Goal: Task Accomplishment & Management: Manage account settings

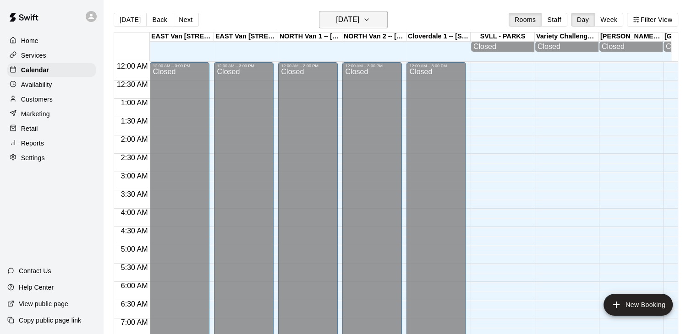
click at [370, 15] on icon "button" at bounding box center [366, 19] width 7 height 11
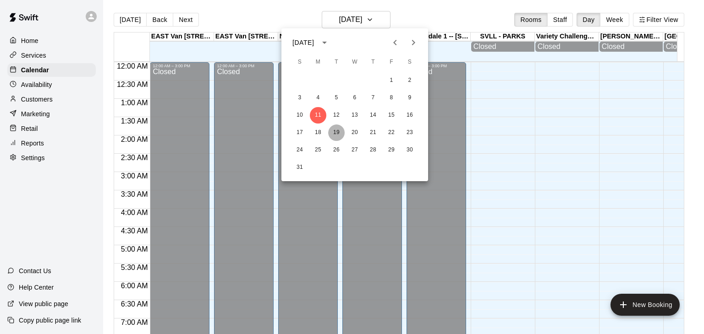
click at [336, 132] on button "19" at bounding box center [336, 133] width 16 height 16
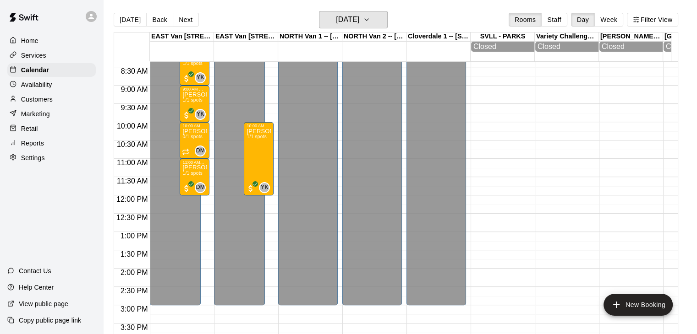
scroll to position [309, 0]
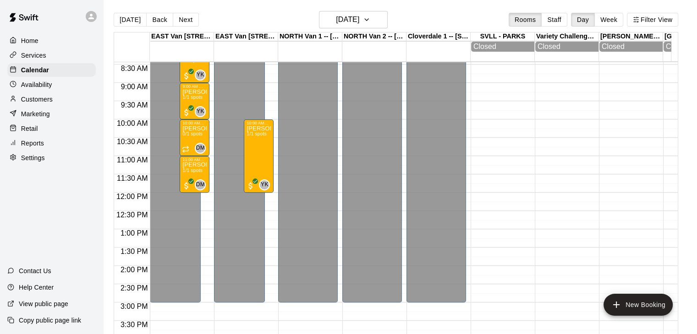
click at [38, 104] on p "Customers" at bounding box center [37, 99] width 32 height 9
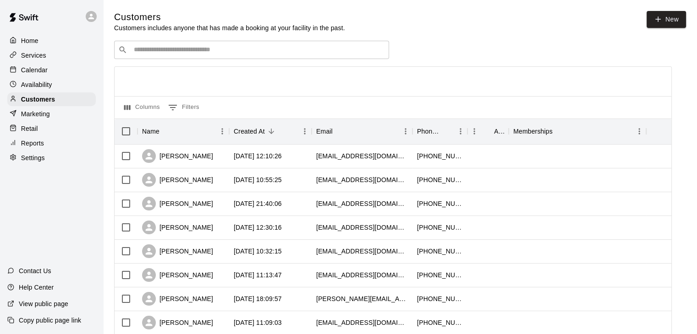
click at [178, 50] on input "Search customers by name or email" at bounding box center [258, 49] width 254 height 9
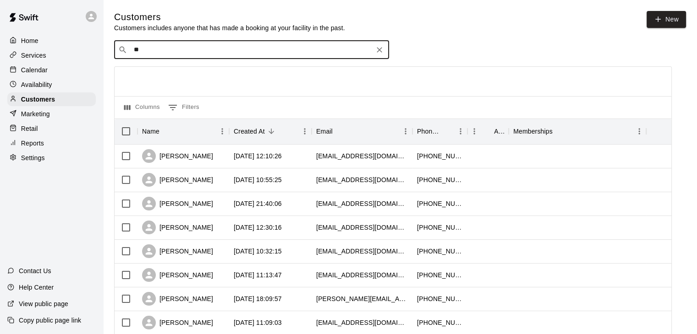
type input "*"
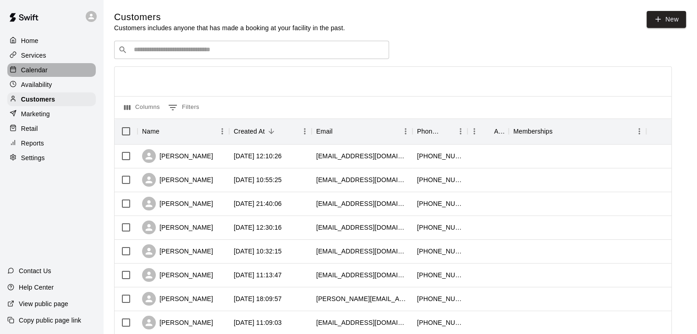
click at [50, 74] on div "Calendar" at bounding box center [51, 70] width 88 height 14
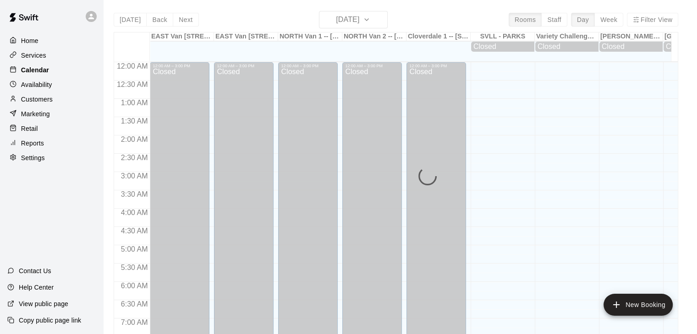
scroll to position [379, 0]
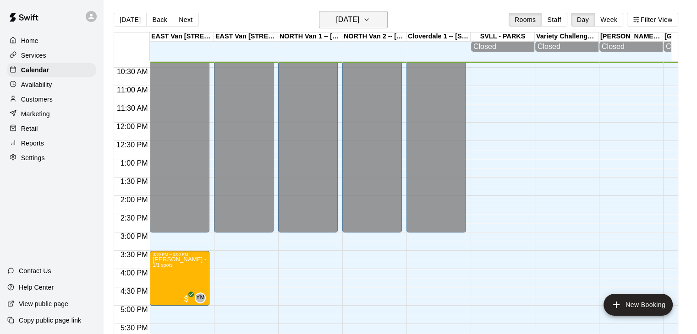
click at [368, 19] on icon "button" at bounding box center [367, 20] width 4 height 2
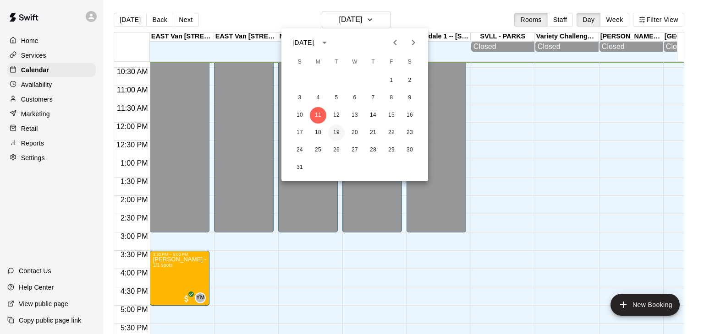
click at [335, 136] on button "19" at bounding box center [336, 133] width 16 height 16
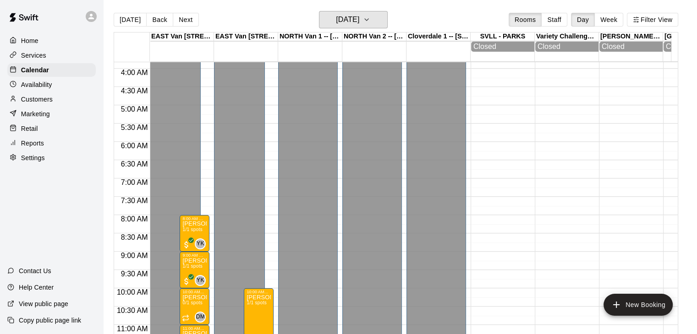
scroll to position [137, 0]
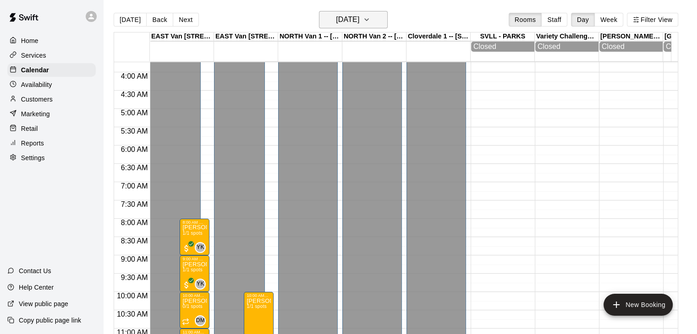
click at [370, 17] on icon "button" at bounding box center [366, 19] width 7 height 11
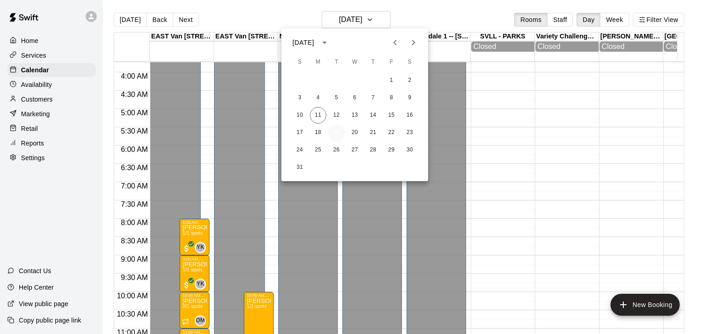
click at [334, 129] on button "19" at bounding box center [336, 133] width 16 height 16
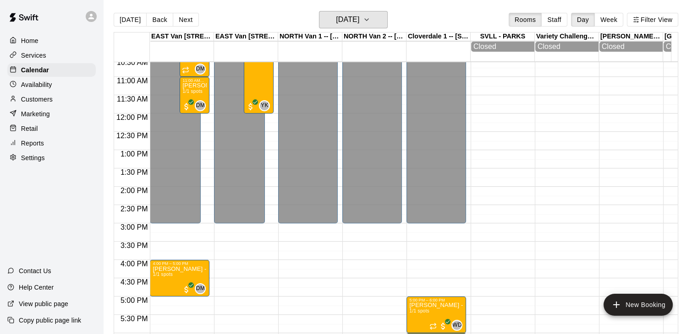
scroll to position [397, 0]
